Goal: Navigation & Orientation: Find specific page/section

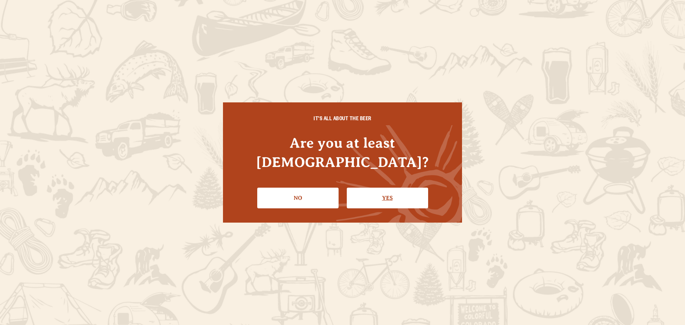
click at [385, 188] on link "Yes" at bounding box center [387, 198] width 81 height 21
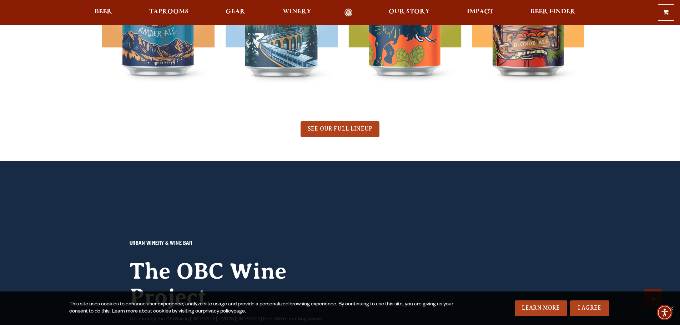
scroll to position [505, 0]
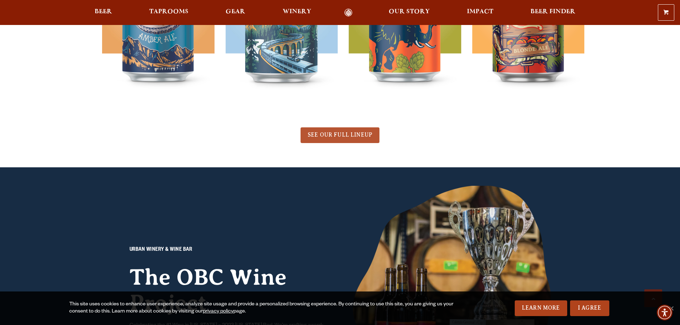
click at [322, 137] on span "SEE OUR FULL LINEUP" at bounding box center [340, 135] width 65 height 6
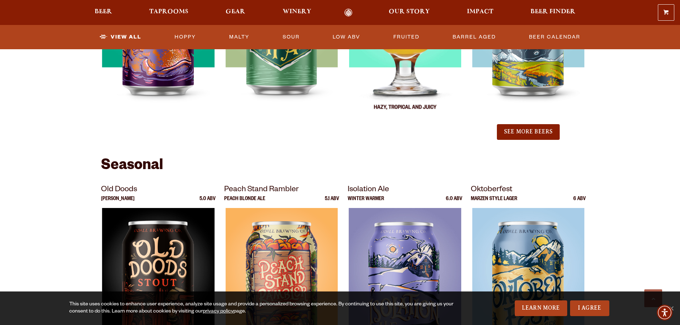
scroll to position [856, 0]
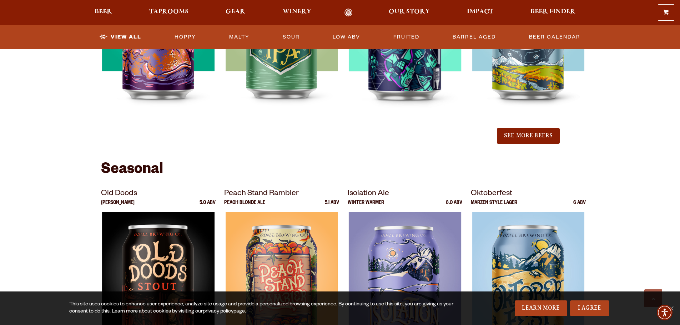
click at [397, 35] on link "Fruited" at bounding box center [406, 37] width 32 height 16
